Goal: Find contact information: Find contact information

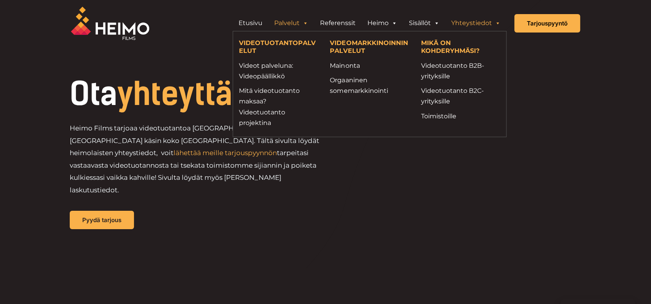
click at [287, 21] on link "Palvelut" at bounding box center [291, 23] width 46 height 16
click at [441, 111] on link "Toimistoille" at bounding box center [460, 116] width 79 height 11
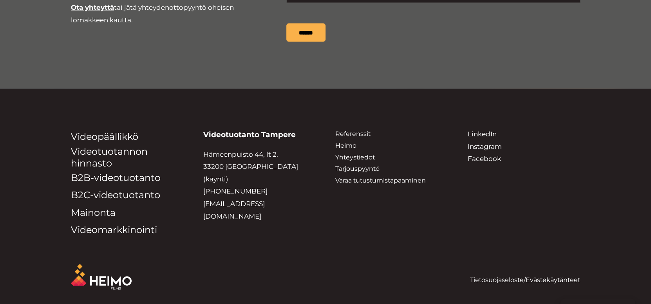
scroll to position [1037, 0]
click at [118, 134] on link "Videopäällikkö" at bounding box center [104, 136] width 67 height 11
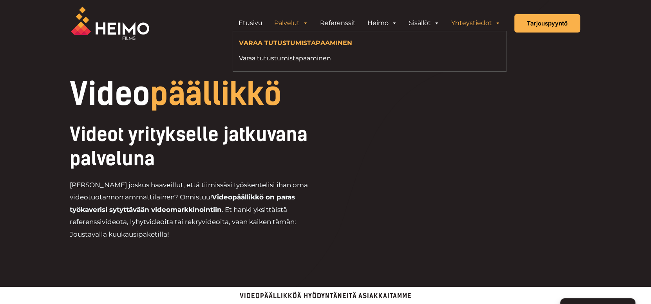
click at [473, 22] on link "Yhteystiedot" at bounding box center [475, 23] width 61 height 16
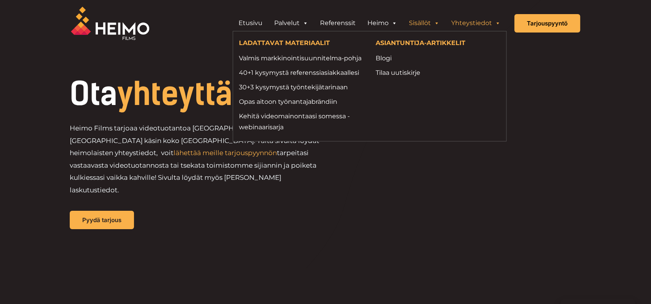
click at [428, 23] on link "Sisällöt" at bounding box center [424, 23] width 42 height 16
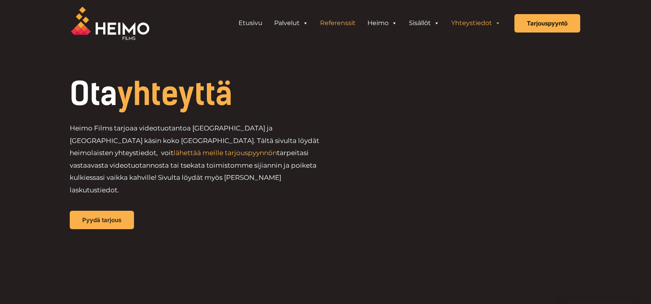
click at [342, 22] on link "Referenssit" at bounding box center [337, 23] width 47 height 16
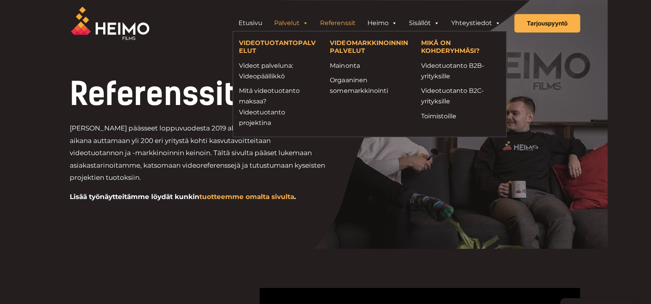
click at [300, 20] on link "Palvelut" at bounding box center [291, 23] width 46 height 16
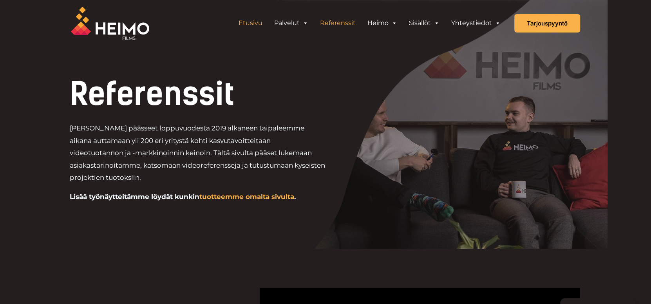
click at [251, 23] on link "Etusivu" at bounding box center [251, 23] width 36 height 16
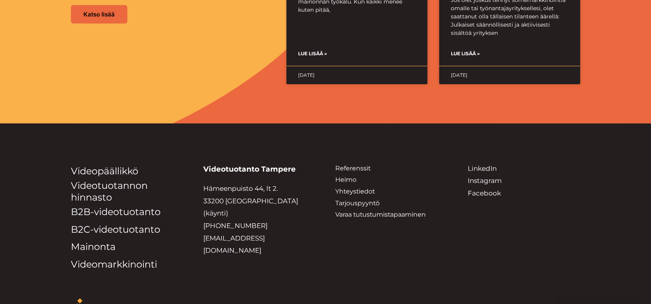
scroll to position [2011, 0]
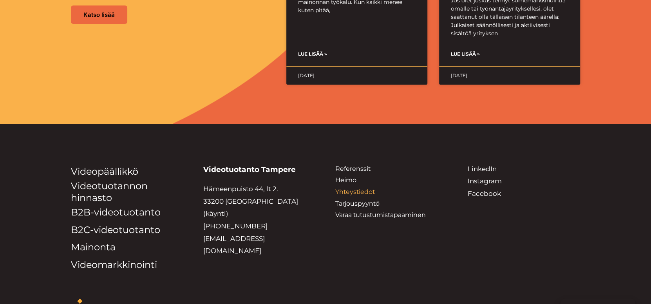
click at [369, 188] on link "Yhteystiedot" at bounding box center [355, 191] width 40 height 7
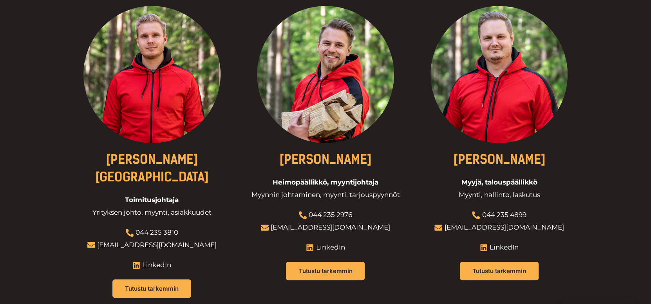
scroll to position [303, 0]
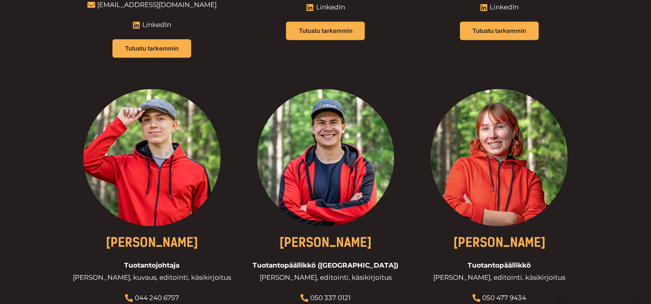
click at [120, 193] on div at bounding box center [152, 157] width 162 height 137
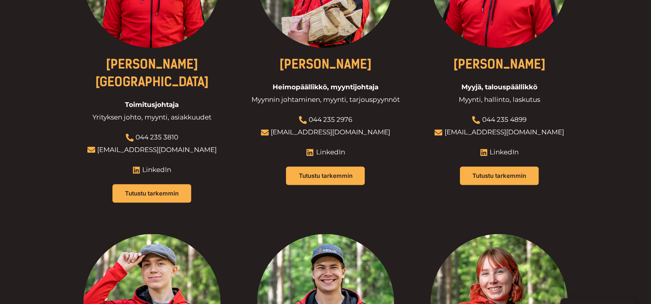
scroll to position [376, 0]
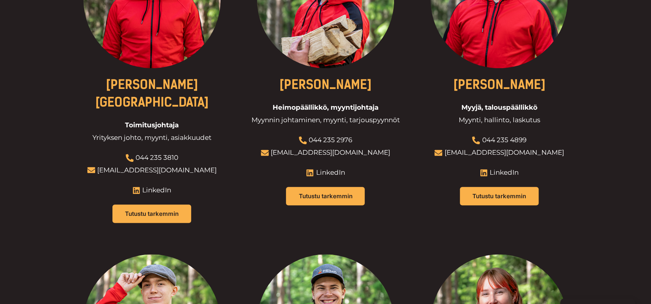
drag, startPoint x: 116, startPoint y: 119, endPoint x: 191, endPoint y: 121, distance: 74.4
drag, startPoint x: 191, startPoint y: 121, endPoint x: 55, endPoint y: 118, distance: 135.5
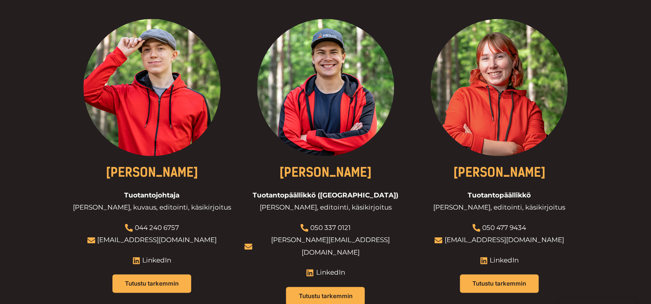
scroll to position [612, 0]
drag, startPoint x: 111, startPoint y: 204, endPoint x: 201, endPoint y: 221, distance: 91.2
click at [201, 221] on div at bounding box center [152, 160] width 162 height 284
drag, startPoint x: 97, startPoint y: 205, endPoint x: 194, endPoint y: 228, distance: 100.1
click at [194, 228] on div at bounding box center [152, 160] width 162 height 284
